Goal: Task Accomplishment & Management: Use online tool/utility

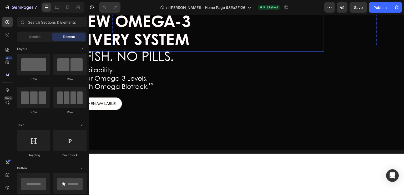
scroll to position [82, 0]
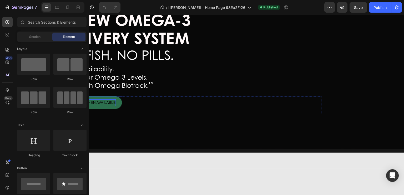
click at [102, 105] on span "NOTIFY ME WHEN AVAILABLE" at bounding box center [89, 102] width 52 height 4
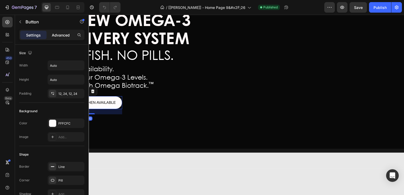
click at [61, 35] on p "Advanced" at bounding box center [61, 35] width 18 height 6
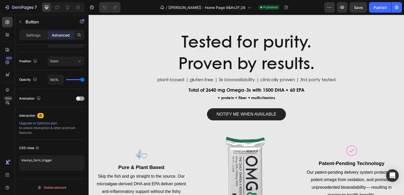
scroll to position [417, 0]
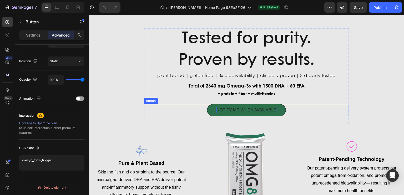
click at [238, 110] on p "NOTIFY ME WHEN AVAILABLE" at bounding box center [246, 110] width 60 height 6
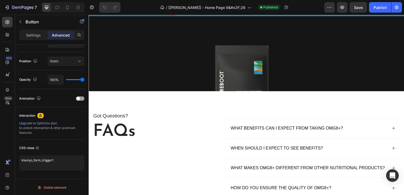
scroll to position [1235, 0]
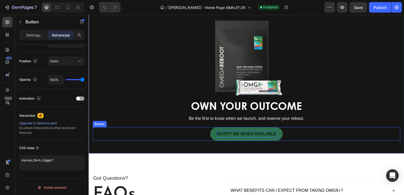
click at [227, 135] on span "NOTIFY ME WHEN AVAILABLE" at bounding box center [246, 134] width 60 height 4
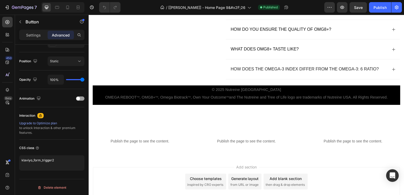
scroll to position [1513, 0]
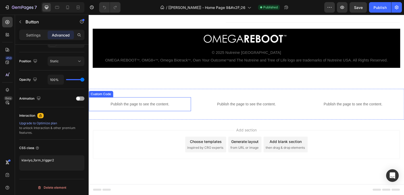
click at [137, 104] on p "Publish the page to see the content." at bounding box center [140, 105] width 102 height 6
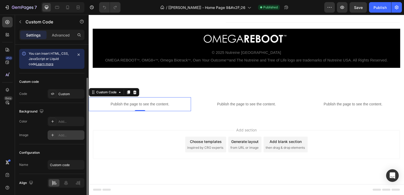
scroll to position [17, 0]
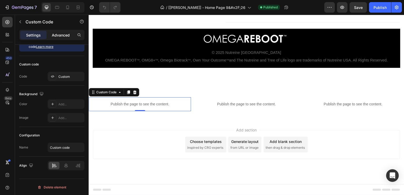
click at [60, 35] on p "Advanced" at bounding box center [61, 35] width 18 height 6
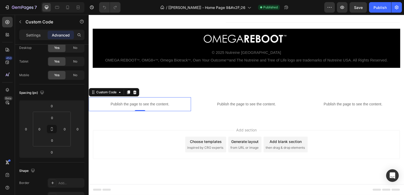
click at [138, 104] on p "Publish the page to see the content." at bounding box center [140, 105] width 102 height 6
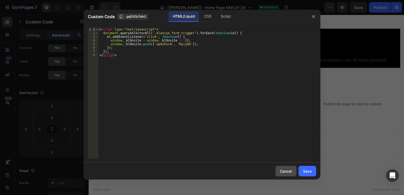
click at [283, 171] on div "Cancel" at bounding box center [286, 172] width 12 height 6
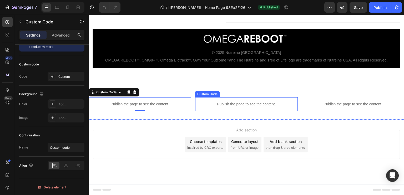
click at [247, 107] on p "Publish the page to see the content." at bounding box center [246, 105] width 102 height 6
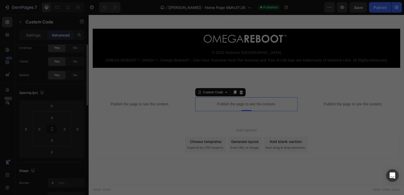
scroll to position [0, 0]
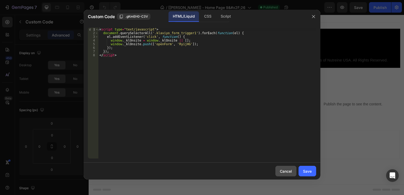
click at [284, 172] on div "Cancel" at bounding box center [286, 172] width 12 height 6
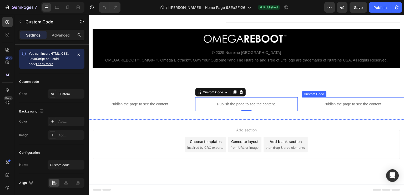
click at [339, 107] on p "Publish the page to see the content." at bounding box center [353, 105] width 102 height 6
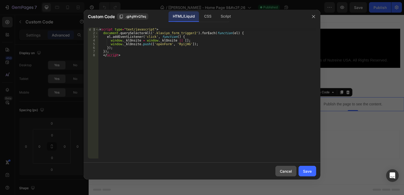
click at [286, 172] on div "Cancel" at bounding box center [286, 172] width 12 height 6
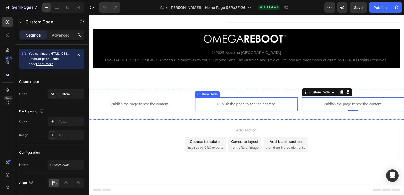
click at [242, 104] on p "Publish the page to see the content." at bounding box center [246, 105] width 102 height 6
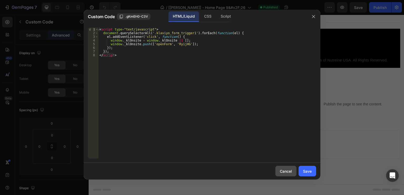
click at [284, 171] on div "Cancel" at bounding box center [286, 172] width 12 height 6
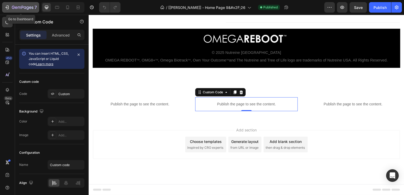
click at [6, 9] on icon "button" at bounding box center [6, 7] width 5 height 5
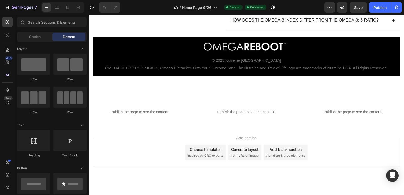
scroll to position [1454, 0]
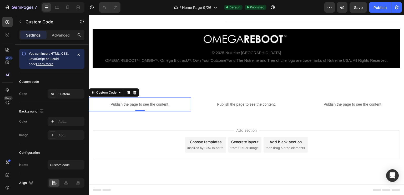
click at [136, 104] on p "Publish the page to see the content." at bounding box center [140, 105] width 102 height 6
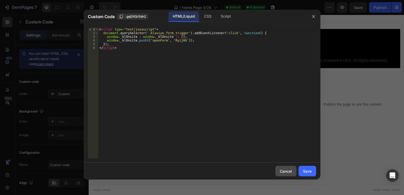
click at [286, 170] on div "Cancel" at bounding box center [286, 172] width 12 height 6
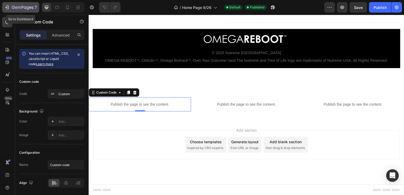
click at [7, 7] on icon "button" at bounding box center [7, 8] width 2 height 2
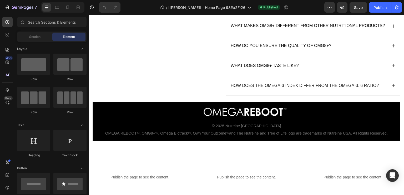
scroll to position [1367, 0]
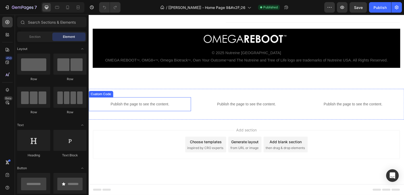
click at [137, 107] on div "Publish the page to see the content." at bounding box center [140, 104] width 102 height 14
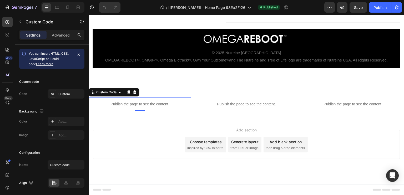
click at [137, 107] on div "Publish the page to see the content." at bounding box center [140, 104] width 102 height 14
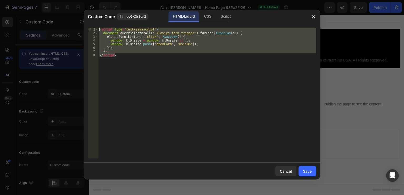
drag, startPoint x: 120, startPoint y: 57, endPoint x: 98, endPoint y: 29, distance: 35.7
click at [98, 29] on div "< script type = "text/javascript" > document . querySelectorAll ( '.klaviyo_for…" at bounding box center [207, 97] width 218 height 138
type textarea "<script type="text/javascript"> document.querySelectorAll('.klaviyo_form_trigge…"
click at [284, 171] on div "Cancel" at bounding box center [286, 172] width 12 height 6
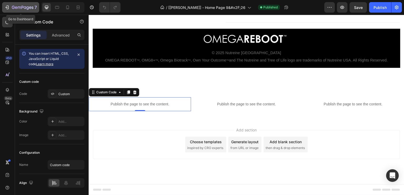
click at [9, 9] on icon "button" at bounding box center [6, 7] width 5 height 5
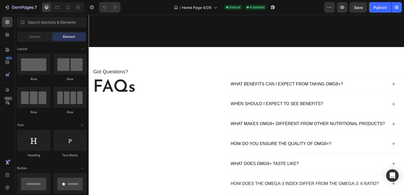
scroll to position [1348, 0]
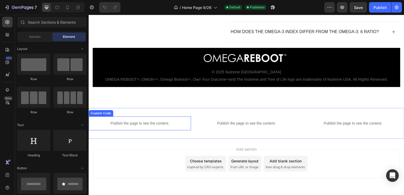
click at [137, 124] on p "Publish the page to see the content." at bounding box center [140, 124] width 102 height 6
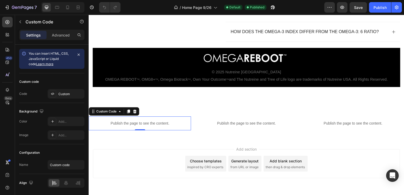
click at [137, 124] on p "Publish the page to see the content." at bounding box center [140, 124] width 102 height 6
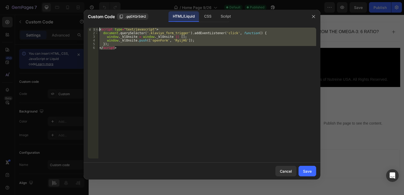
drag, startPoint x: 120, startPoint y: 49, endPoint x: 98, endPoint y: 28, distance: 30.0
click at [98, 28] on div "</script> 1 2 3 4 5 6 < script type = "text/javascript" > document . querySelec…" at bounding box center [202, 93] width 228 height 131
paste textarea "/script>"
type textarea "</script>"
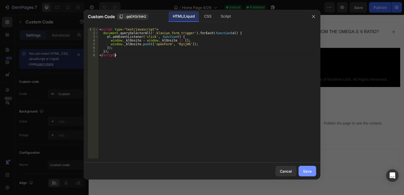
click at [306, 170] on div "Save" at bounding box center [307, 172] width 9 height 6
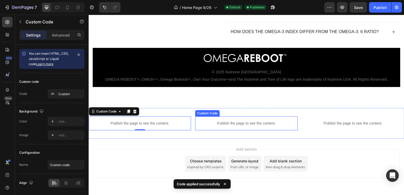
click at [238, 122] on p "Publish the page to see the content." at bounding box center [246, 124] width 102 height 6
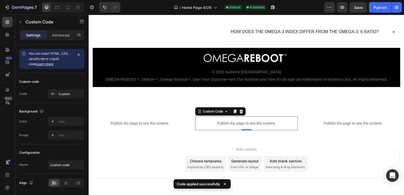
click at [238, 122] on p "Publish the page to see the content." at bounding box center [246, 124] width 102 height 6
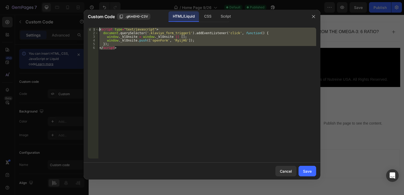
drag, startPoint x: 128, startPoint y: 48, endPoint x: 95, endPoint y: 26, distance: 39.5
click at [95, 26] on div "</script> 1 2 3 4 5 6 < script type = "text/javascript" > document . querySelec…" at bounding box center [202, 92] width 237 height 139
paste textarea "/script>"
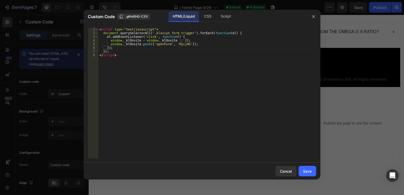
click at [95, 26] on div "</script> 1 2 3 4 5 6 7 8 < script type = "text/javascript" > document . queryS…" at bounding box center [202, 92] width 237 height 139
click at [186, 33] on div "< script type = "text/javascript" > document . querySelectorAll ( '.klaviyo_for…" at bounding box center [207, 97] width 218 height 138
type textarea "document.querySelectorAll('.klaviyo_form_trigger1').forEach(function(el) {"
click at [306, 171] on div "Save" at bounding box center [307, 172] width 9 height 6
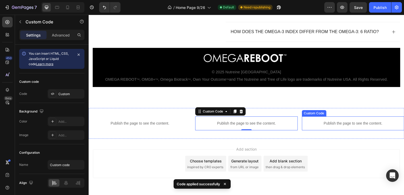
click at [332, 127] on div "Publish the page to see the content." at bounding box center [353, 124] width 102 height 14
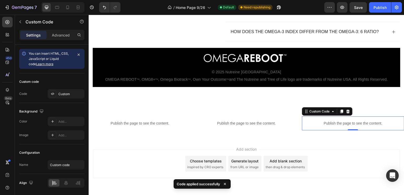
click at [332, 127] on div "Publish the page to see the content." at bounding box center [353, 124] width 102 height 14
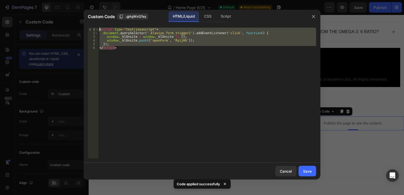
drag, startPoint x: 119, startPoint y: 49, endPoint x: 99, endPoint y: 29, distance: 28.1
click at [99, 29] on div "< script type = "text/javascript" > document . querySelector ( '.klaviyo_form_t…" at bounding box center [207, 97] width 218 height 138
paste textarea "/script>"
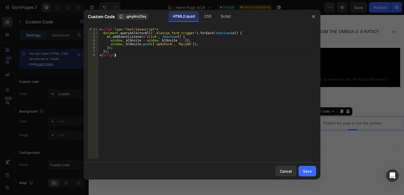
click at [186, 33] on div "< script type = "text/javascript" > document . querySelectorAll ( '.klaviyo_for…" at bounding box center [207, 97] width 218 height 138
type textarea "document.querySelectorAll('.klaviyo_form_trigger2').forEach(function(el) {"
click at [307, 170] on div "Save" at bounding box center [307, 172] width 9 height 6
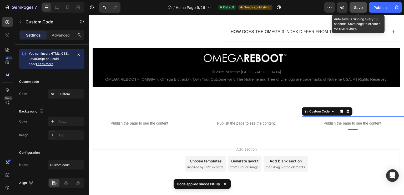
click at [358, 7] on span "Save" at bounding box center [358, 7] width 9 height 4
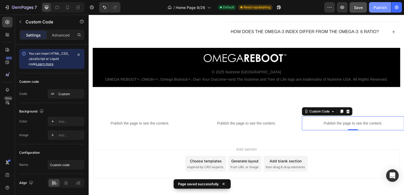
click at [377, 5] on div "Publish" at bounding box center [380, 8] width 13 height 6
